Goal: Information Seeking & Learning: Learn about a topic

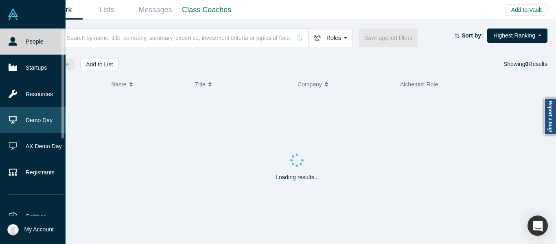
click at [26, 125] on link "Demo Day" at bounding box center [36, 120] width 72 height 26
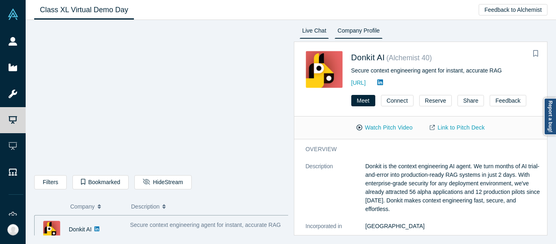
click at [313, 29] on link "Live Chat" at bounding box center [315, 32] width 30 height 13
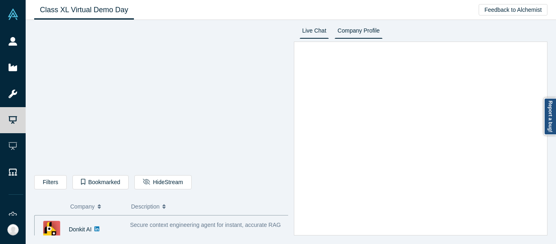
click at [364, 30] on link "Company Profile" at bounding box center [359, 32] width 48 height 13
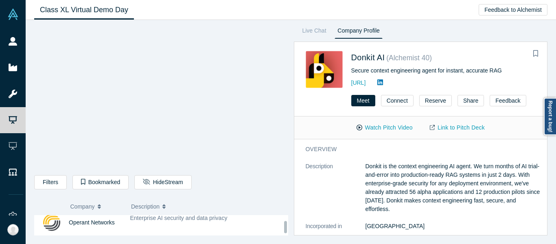
scroll to position [540, 0]
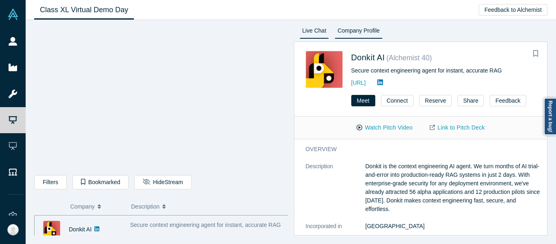
click at [311, 35] on link "Live Chat" at bounding box center [315, 32] width 30 height 13
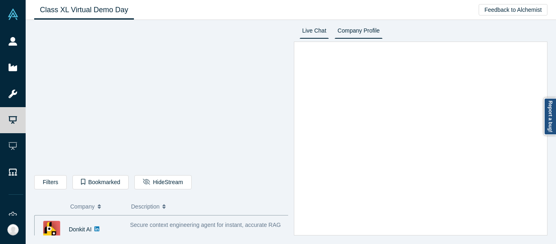
click at [359, 31] on link "Company Profile" at bounding box center [359, 32] width 48 height 13
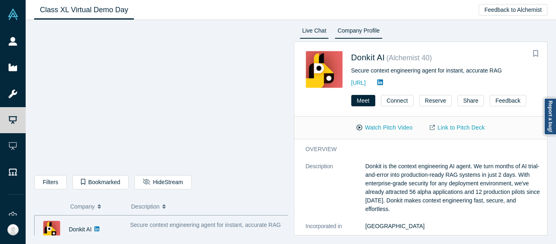
click at [313, 26] on link "Live Chat" at bounding box center [315, 32] width 30 height 13
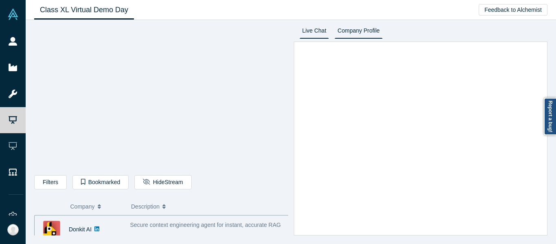
click at [365, 30] on link "Company Profile" at bounding box center [359, 32] width 48 height 13
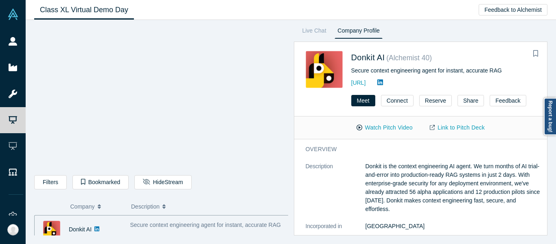
drag, startPoint x: 314, startPoint y: 31, endPoint x: 342, endPoint y: 32, distance: 27.7
click at [314, 31] on link "Live Chat" at bounding box center [315, 32] width 30 height 13
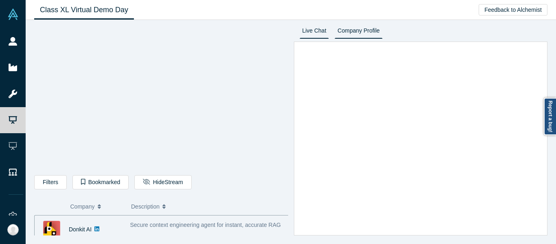
drag, startPoint x: 364, startPoint y: 33, endPoint x: 349, endPoint y: 80, distance: 49.8
click at [365, 33] on link "Company Profile" at bounding box center [359, 32] width 48 height 13
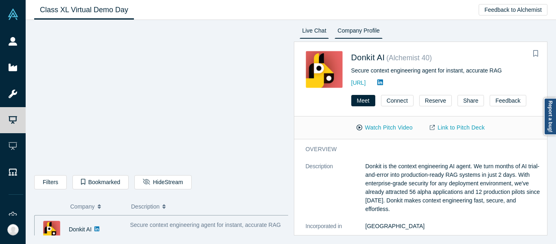
drag, startPoint x: 311, startPoint y: 29, endPoint x: 311, endPoint y: 34, distance: 4.9
click at [311, 29] on link "Live Chat" at bounding box center [315, 32] width 30 height 13
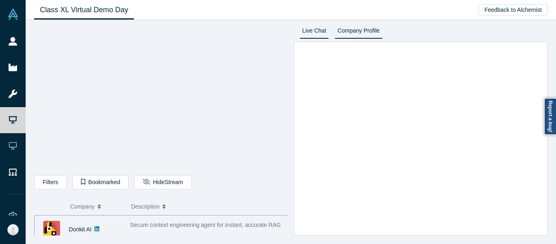
click at [357, 29] on link "Company Profile" at bounding box center [359, 32] width 48 height 13
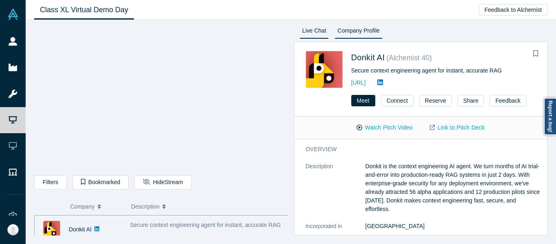
click at [307, 31] on link "Live Chat" at bounding box center [315, 32] width 30 height 13
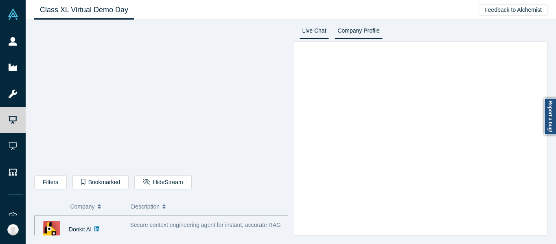
click at [359, 32] on link "Company Profile" at bounding box center [359, 32] width 48 height 13
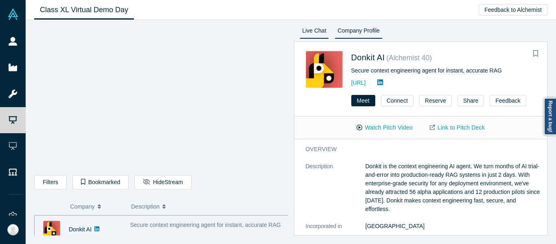
click at [303, 26] on link "Live Chat" at bounding box center [315, 32] width 30 height 13
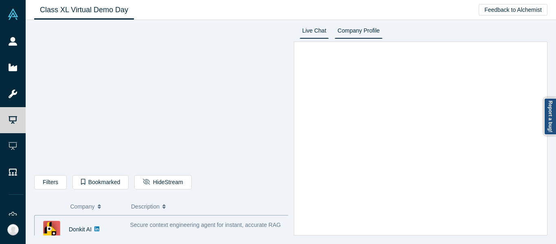
click at [362, 29] on link "Company Profile" at bounding box center [359, 32] width 48 height 13
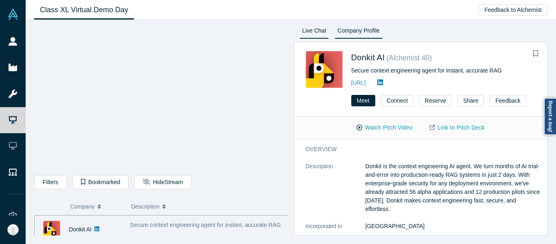
click at [319, 32] on link "Live Chat" at bounding box center [315, 32] width 30 height 13
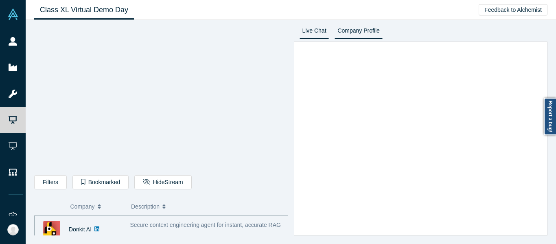
click at [356, 33] on link "Company Profile" at bounding box center [359, 32] width 48 height 13
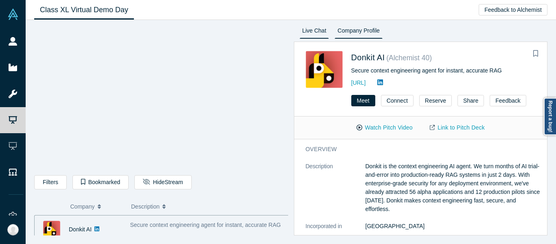
click at [319, 35] on link "Live Chat" at bounding box center [315, 32] width 30 height 13
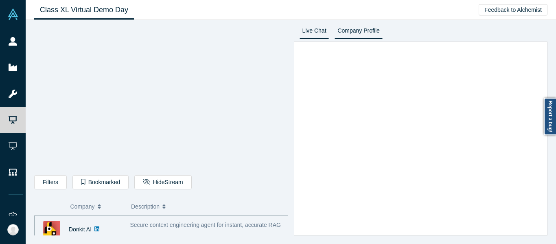
click at [360, 30] on link "Company Profile" at bounding box center [359, 32] width 48 height 13
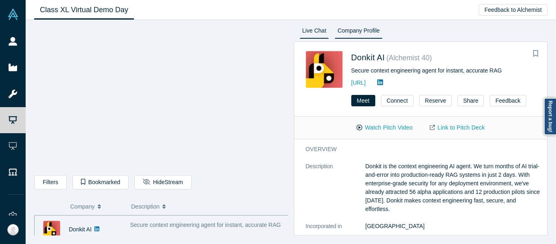
click at [313, 33] on link "Live Chat" at bounding box center [315, 32] width 30 height 13
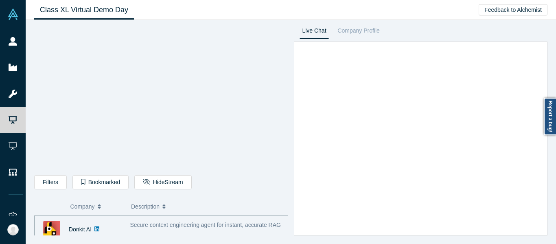
click at [359, 39] on li "Company Profile" at bounding box center [358, 33] width 53 height 15
click at [360, 35] on link "Company Profile" at bounding box center [359, 32] width 48 height 13
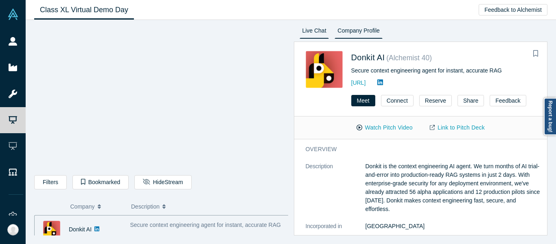
click at [324, 27] on link "Live Chat" at bounding box center [315, 32] width 30 height 13
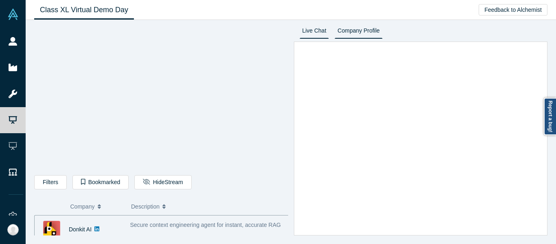
click at [367, 34] on link "Company Profile" at bounding box center [359, 32] width 48 height 13
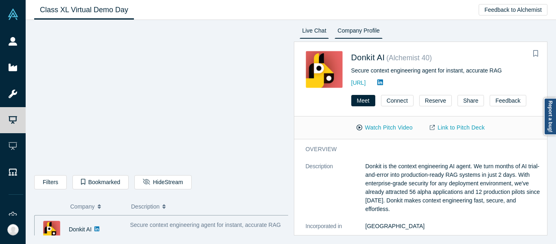
click at [308, 33] on link "Live Chat" at bounding box center [315, 32] width 30 height 13
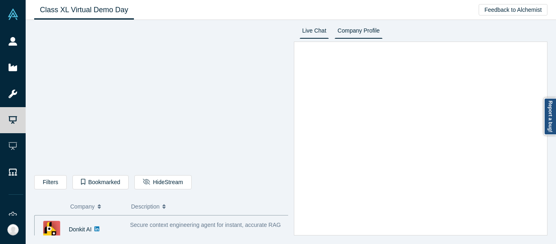
click at [364, 29] on link "Company Profile" at bounding box center [359, 32] width 48 height 13
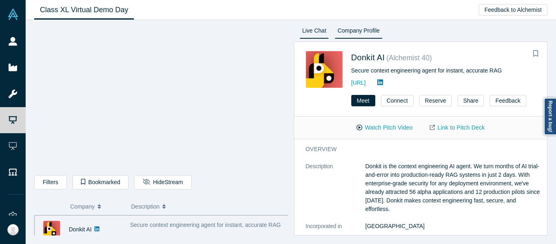
click at [312, 35] on link "Live Chat" at bounding box center [315, 32] width 30 height 13
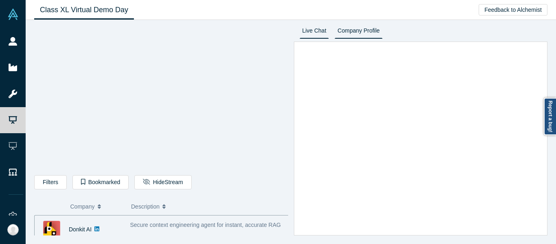
click at [363, 26] on link "Company Profile" at bounding box center [359, 32] width 48 height 13
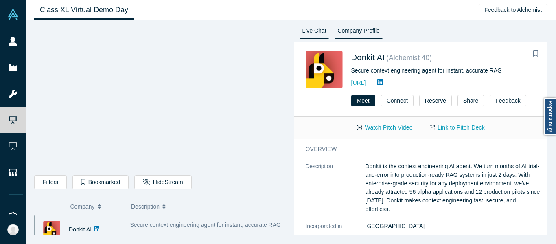
click at [318, 36] on link "Live Chat" at bounding box center [315, 32] width 30 height 13
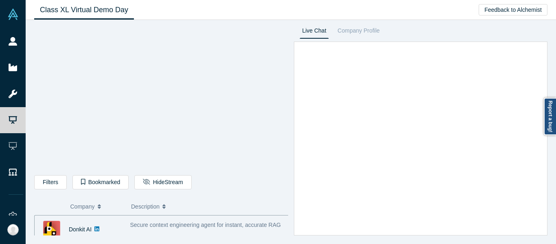
click at [473, 35] on div "Live Chat Company Profile Connect Reserve Share Feedback" at bounding box center [418, 131] width 260 height 210
click at [367, 25] on div "Filters AI Artificial Intelligence AI (Artificial Intelligence) B2B SaaS Data A…" at bounding box center [291, 132] width 531 height 224
click at [367, 29] on link "Company Profile" at bounding box center [359, 32] width 48 height 13
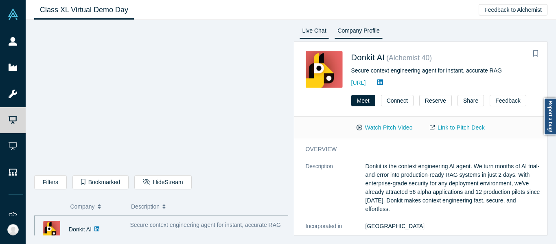
click at [303, 33] on link "Live Chat" at bounding box center [315, 32] width 30 height 13
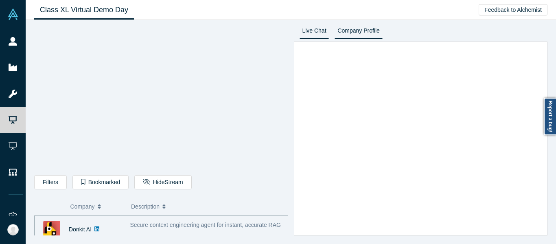
click at [369, 30] on link "Company Profile" at bounding box center [359, 32] width 48 height 13
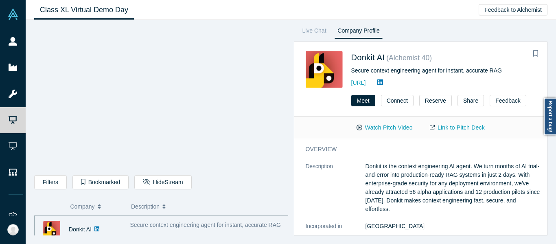
click at [429, 40] on div "Live Chat Company Profile Donkit AI ( Alchemist 40 ) Secure context engineering…" at bounding box center [418, 131] width 260 height 210
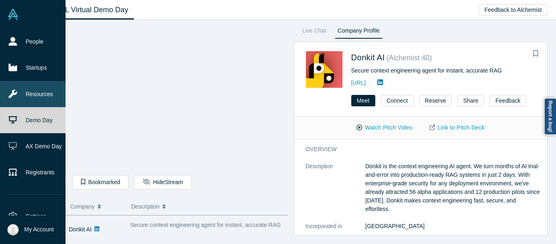
click at [1, 101] on link "Resources" at bounding box center [36, 94] width 72 height 26
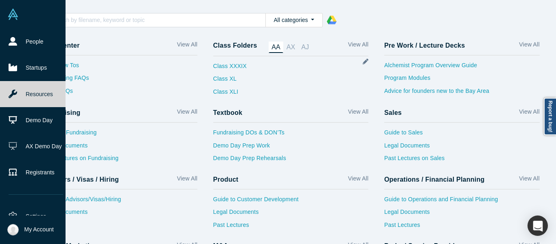
click at [1, 101] on link "Resources" at bounding box center [36, 94] width 72 height 26
click at [17, 110] on link "Demo Day" at bounding box center [36, 120] width 72 height 26
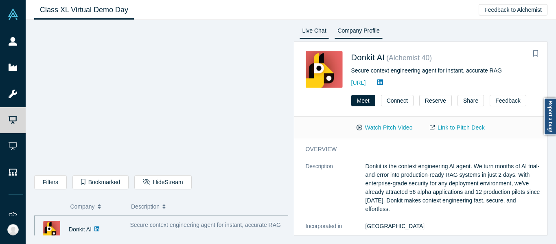
click at [317, 34] on link "Live Chat" at bounding box center [315, 32] width 30 height 13
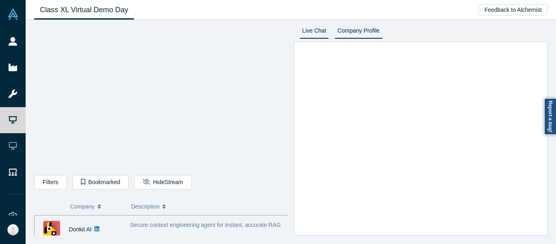
click at [371, 31] on link "Company Profile" at bounding box center [359, 32] width 48 height 13
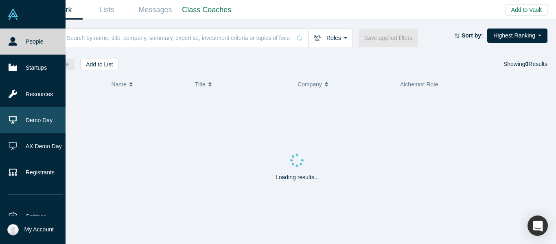
click at [43, 117] on link "Demo Day" at bounding box center [36, 120] width 72 height 26
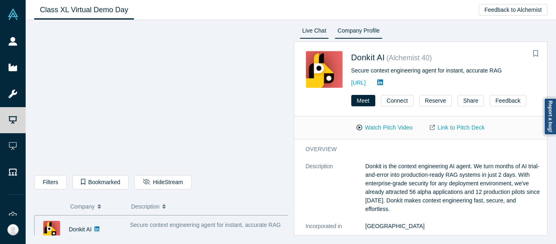
click at [318, 32] on link "Live Chat" at bounding box center [315, 32] width 30 height 13
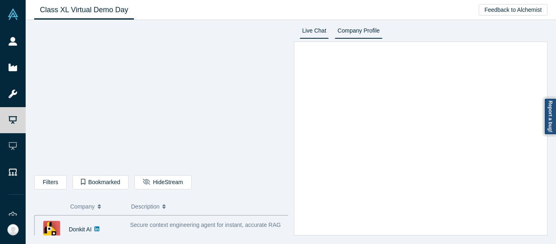
click at [371, 32] on link "Company Profile" at bounding box center [359, 32] width 48 height 13
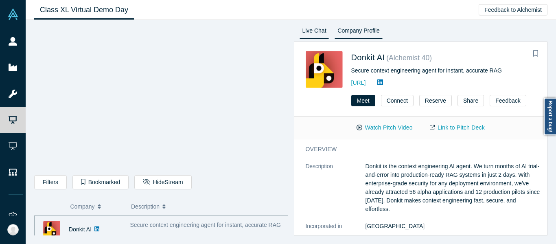
click at [313, 36] on link "Live Chat" at bounding box center [315, 32] width 30 height 13
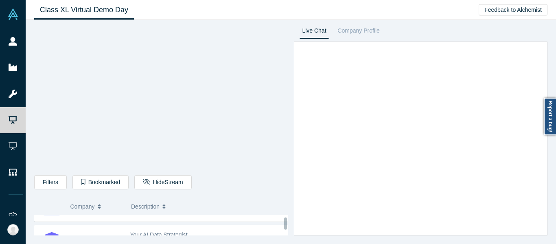
scroll to position [182, 0]
